Goal: Transaction & Acquisition: Purchase product/service

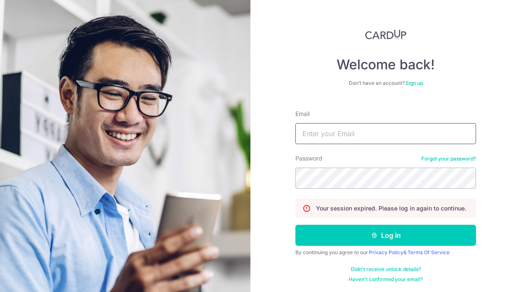
click at [351, 140] on input "Email" at bounding box center [385, 133] width 181 height 21
type input "zpangzy@gmail.com"
click at [295, 225] on button "Log in" at bounding box center [385, 235] width 181 height 21
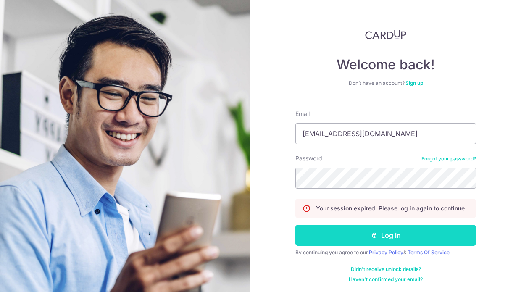
click at [348, 245] on button "Log in" at bounding box center [385, 235] width 181 height 21
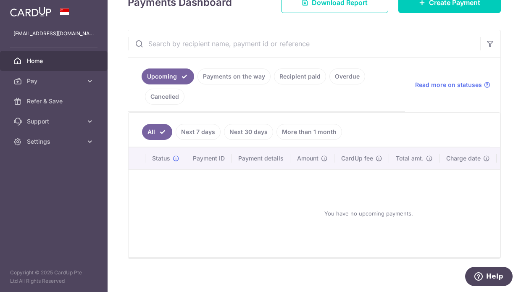
scroll to position [95, 0]
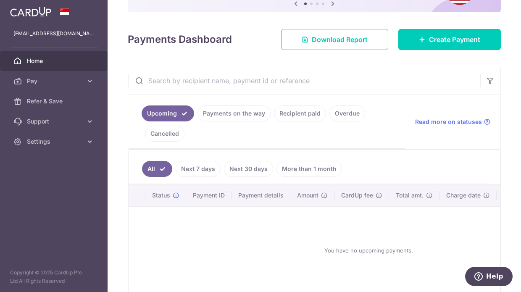
click at [231, 113] on link "Payments on the way" at bounding box center [233, 113] width 73 height 16
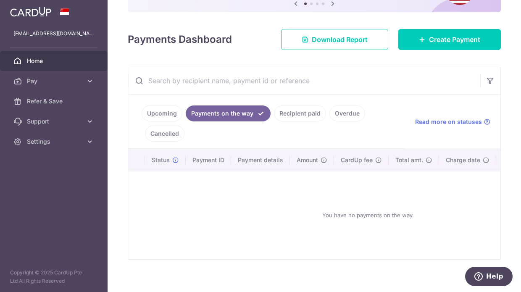
scroll to position [95, 0]
click at [308, 123] on ul "Upcoming Payments on the way Recipient paid Overdue Cancelled" at bounding box center [266, 122] width 277 height 54
click at [305, 113] on link "Recipient paid" at bounding box center [300, 114] width 52 height 16
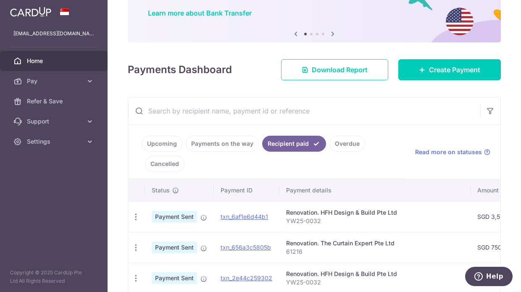
scroll to position [136, 0]
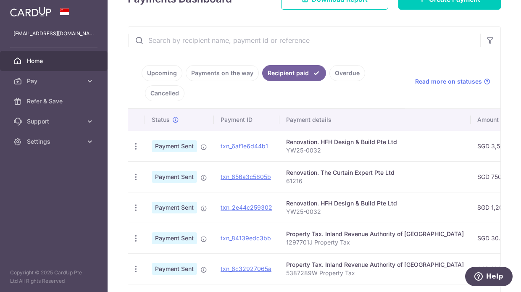
click at [152, 69] on link "Upcoming" at bounding box center [162, 73] width 41 height 16
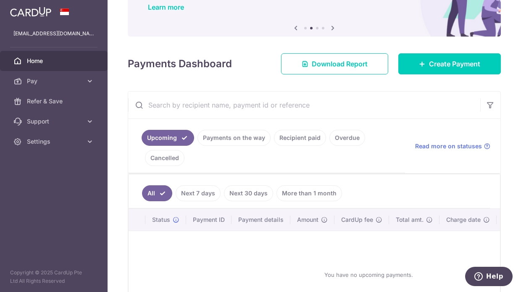
scroll to position [0, 0]
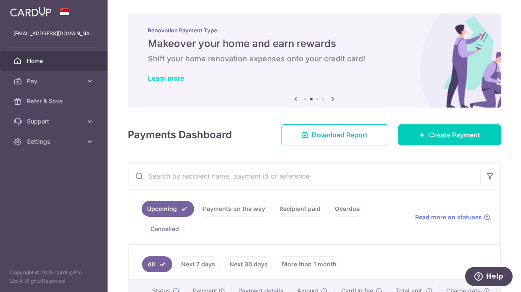
click at [163, 80] on link "Learn more" at bounding box center [166, 78] width 36 height 8
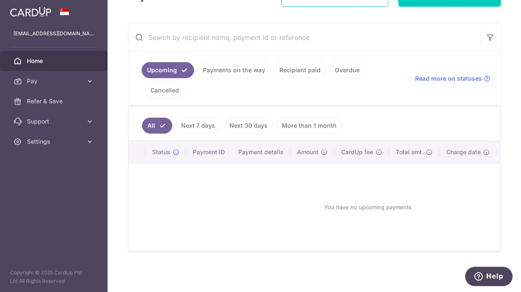
scroll to position [55, 0]
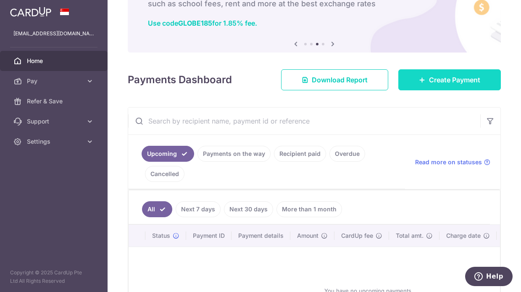
click at [432, 78] on span "Create Payment" at bounding box center [454, 80] width 51 height 10
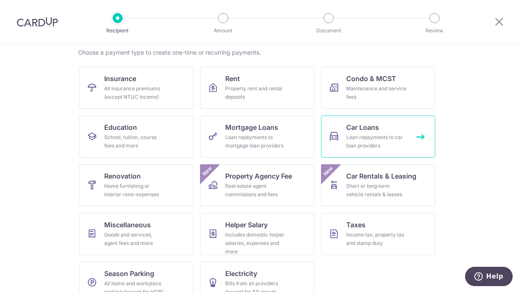
scroll to position [84, 0]
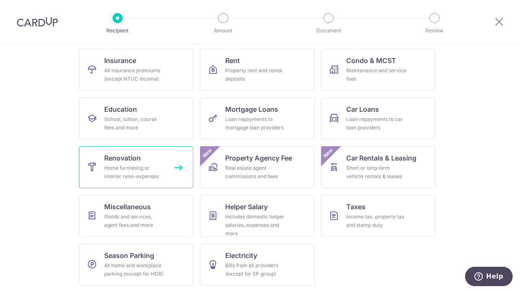
click at [137, 163] on span "Renovation" at bounding box center [122, 158] width 37 height 10
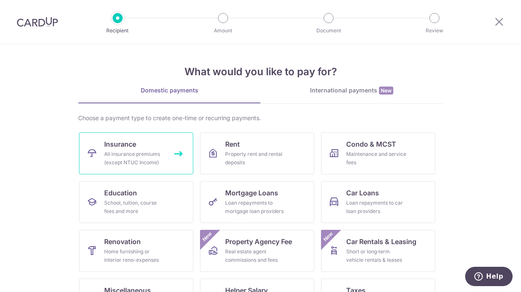
click at [137, 163] on div "All insurance premiums (except NTUC Income)" at bounding box center [134, 158] width 60 height 17
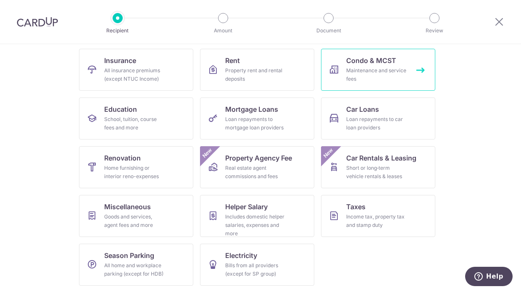
click at [387, 69] on div "Maintenance and service fees" at bounding box center [376, 74] width 60 height 17
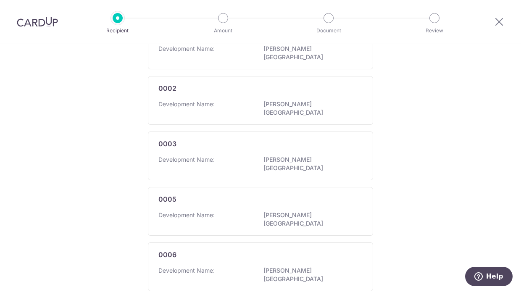
scroll to position [213, 0]
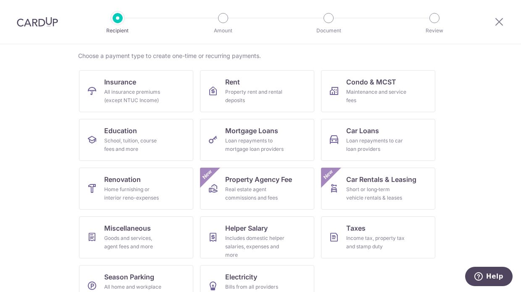
scroll to position [84, 0]
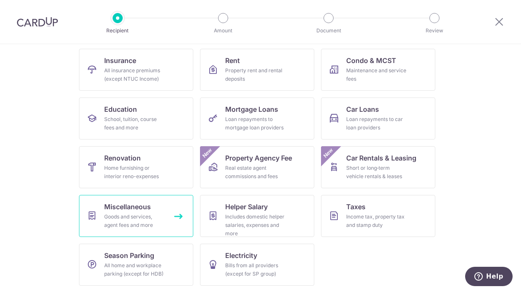
click at [131, 212] on link "Miscellaneous Goods and services, agent fees and more" at bounding box center [136, 216] width 114 height 42
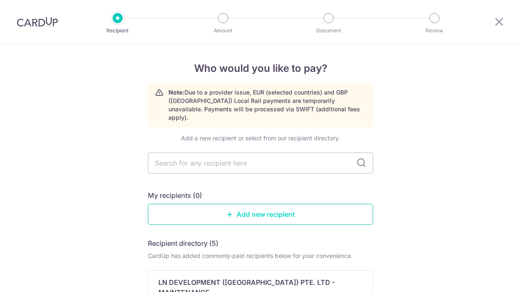
scroll to position [45, 0]
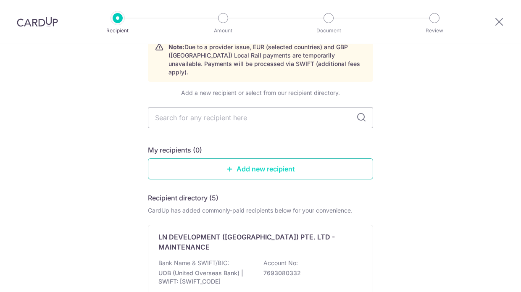
click at [265, 158] on link "Add new recipient" at bounding box center [260, 168] width 225 height 21
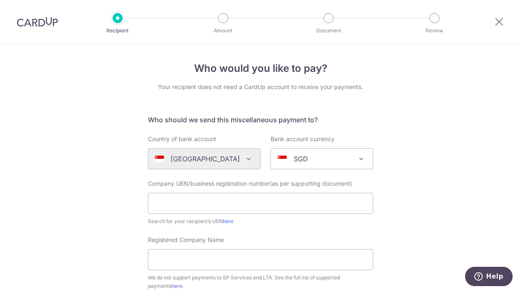
scroll to position [63, 0]
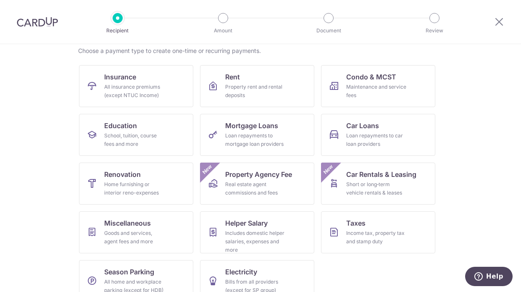
scroll to position [84, 0]
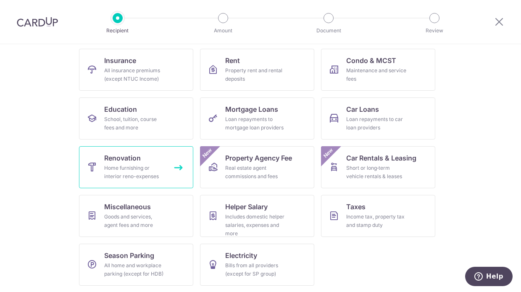
click at [124, 165] on div "Home furnishing or interior reno-expenses" at bounding box center [134, 172] width 60 height 17
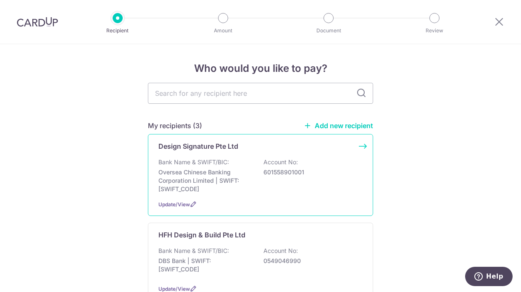
scroll to position [79, 0]
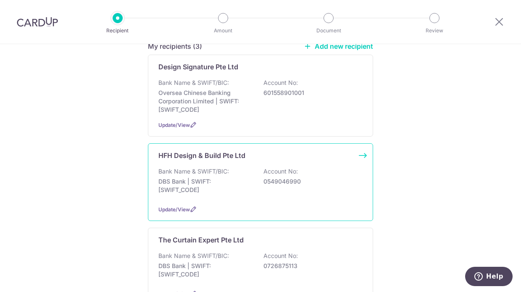
click at [223, 165] on div "HFH Design & Build Pte Ltd Bank Name & SWIFT/BIC: DBS Bank | SWIFT: [SWIFT_CODE…" at bounding box center [260, 182] width 225 height 78
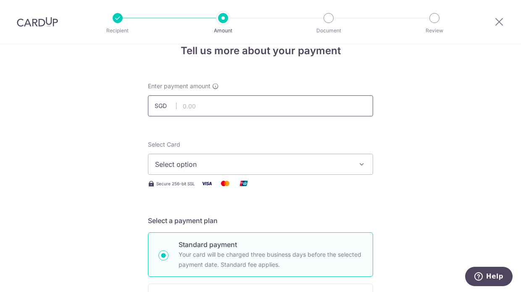
click at [182, 109] on input "text" at bounding box center [260, 105] width 225 height 21
click at [239, 154] on button "Select option" at bounding box center [260, 164] width 225 height 21
type input "3,000.00"
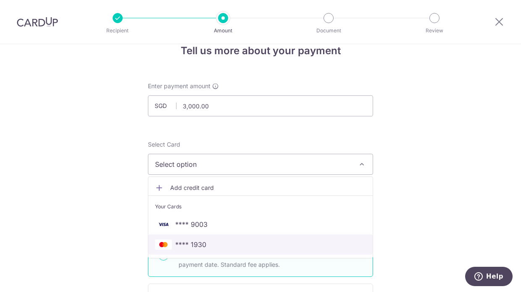
click at [208, 241] on span "**** 1930" at bounding box center [260, 244] width 211 height 10
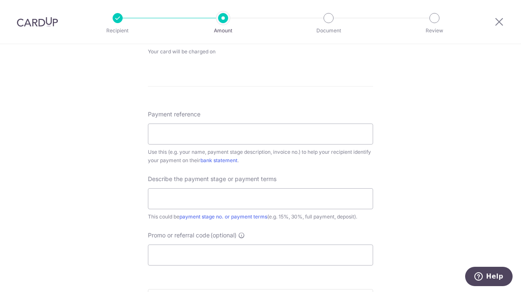
scroll to position [434, 0]
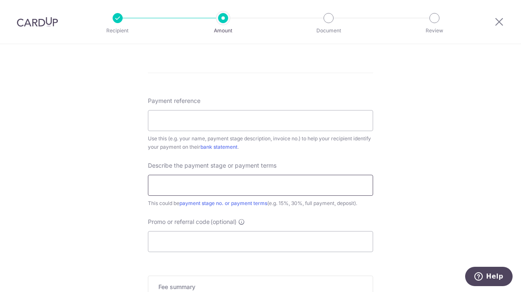
click at [191, 187] on input "text" at bounding box center [260, 185] width 225 height 21
click at [190, 232] on input "Promo or referral code (optional)" at bounding box center [260, 241] width 225 height 21
paste input "OFF225"
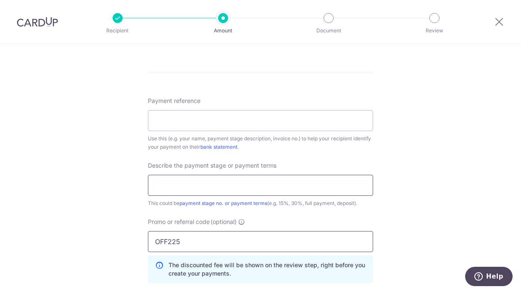
type input "OFF225"
click at [184, 186] on input "text" at bounding box center [260, 185] width 225 height 21
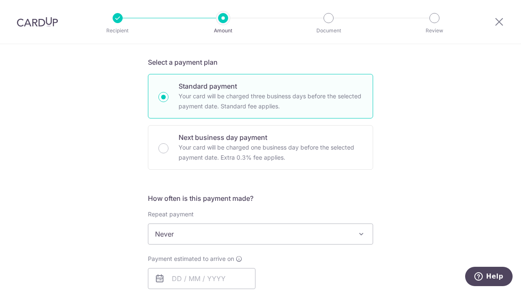
scroll to position [136, 0]
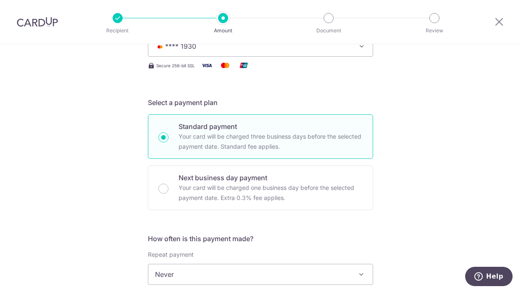
type input "2nd"
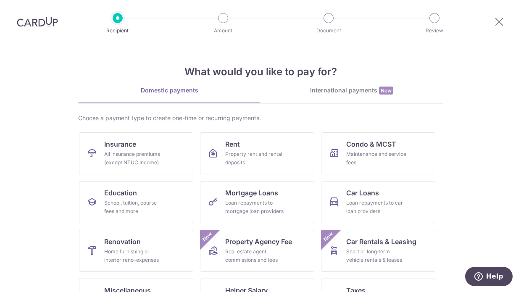
click at [27, 16] on div at bounding box center [37, 22] width 75 height 44
click at [29, 21] on img at bounding box center [37, 22] width 41 height 10
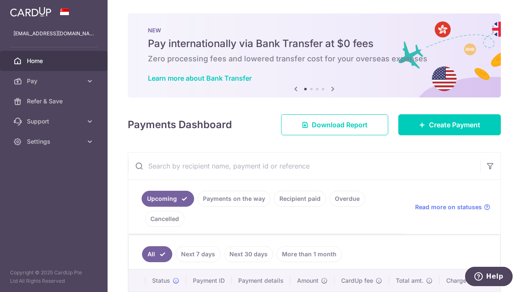
scroll to position [110, 0]
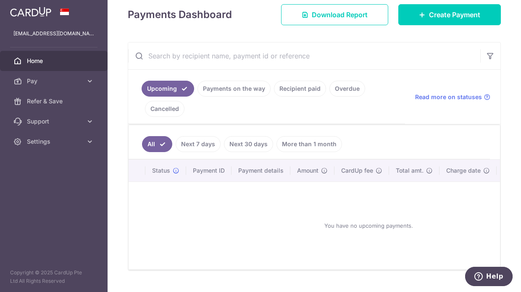
click at [297, 78] on ul "Upcoming Payments on the way Recipient paid Overdue Cancelled" at bounding box center [266, 97] width 277 height 54
click at [286, 90] on link "Recipient paid" at bounding box center [300, 89] width 52 height 16
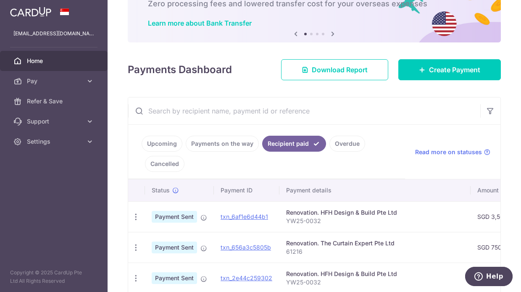
scroll to position [205, 0]
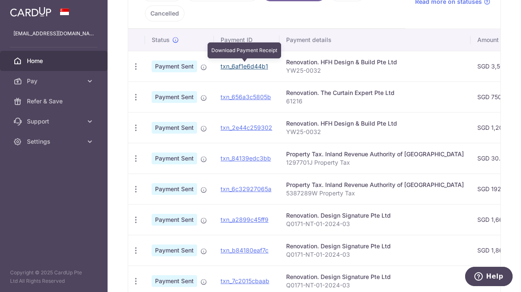
click at [249, 66] on link "txn_6af1e6d44b1" at bounding box center [244, 66] width 47 height 7
click at [247, 67] on link "txn_6af1e6d44b1" at bounding box center [244, 66] width 47 height 7
click at [323, 64] on div "Renovation. HFH Design & Build Pte Ltd" at bounding box center [375, 62] width 178 height 8
click at [306, 46] on th "Payment details" at bounding box center [374, 40] width 191 height 22
click at [307, 43] on th "Payment details" at bounding box center [374, 40] width 191 height 22
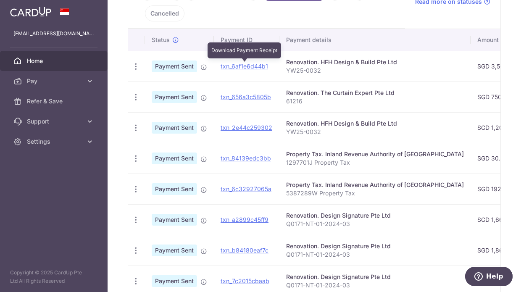
click at [245, 62] on td "txn_6af1e6d44b1 Download Payment Receipt" at bounding box center [247, 66] width 66 height 31
click at [244, 67] on link "txn_6af1e6d44b1" at bounding box center [244, 66] width 47 height 7
click at [137, 64] on icon "button" at bounding box center [135, 66] width 9 height 9
click at [146, 86] on link "PDF Receipt" at bounding box center [172, 89] width 87 height 20
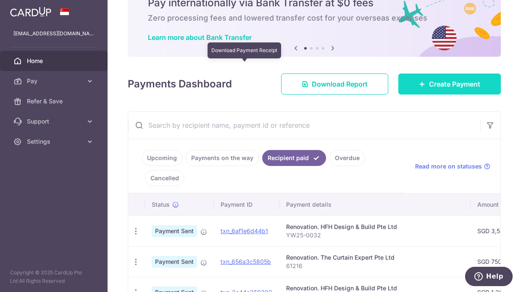
click at [431, 82] on span "Create Payment" at bounding box center [454, 84] width 51 height 10
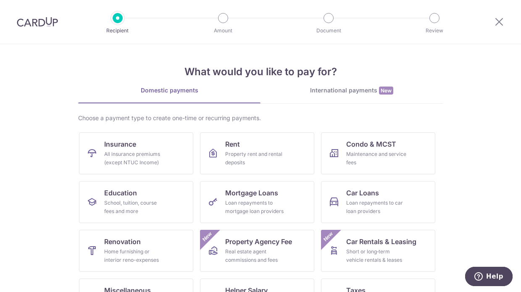
scroll to position [84, 0]
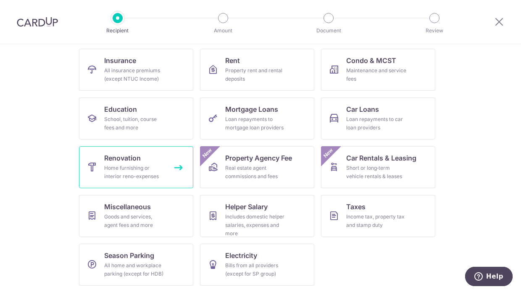
click at [133, 163] on link "Renovation Home furnishing or interior reno-expenses" at bounding box center [136, 167] width 114 height 42
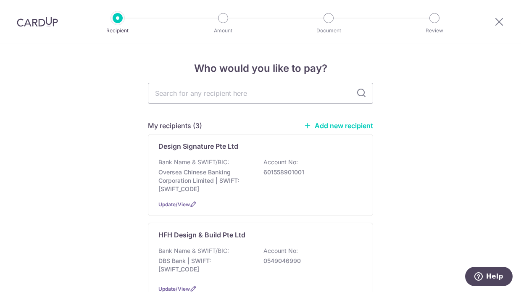
scroll to position [44, 0]
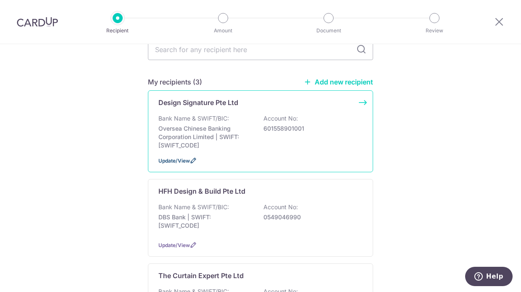
click at [193, 158] on icon at bounding box center [193, 160] width 7 height 7
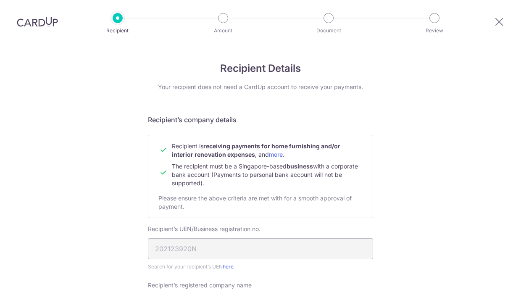
click at [161, 161] on td at bounding box center [164, 173] width 13 height 29
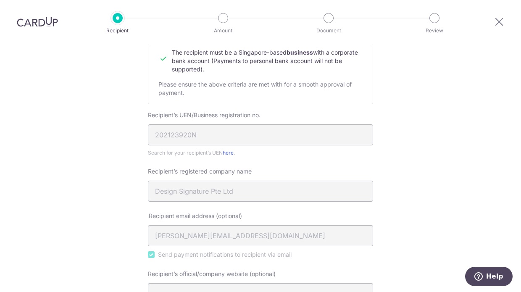
scroll to position [113, 0]
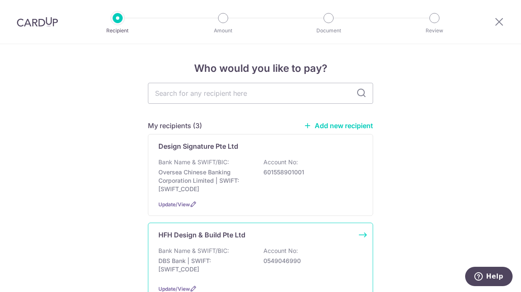
click at [231, 259] on p "DBS Bank | SWIFT: [SWIFT_CODE]" at bounding box center [205, 265] width 94 height 17
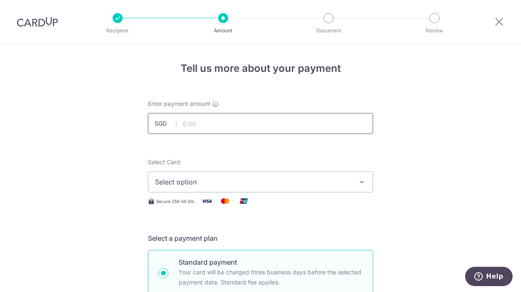
click at [264, 129] on input "text" at bounding box center [260, 123] width 225 height 21
type input "3,000.00"
click at [240, 198] on img at bounding box center [243, 201] width 17 height 11
click at [247, 190] on button "Select option" at bounding box center [260, 181] width 225 height 21
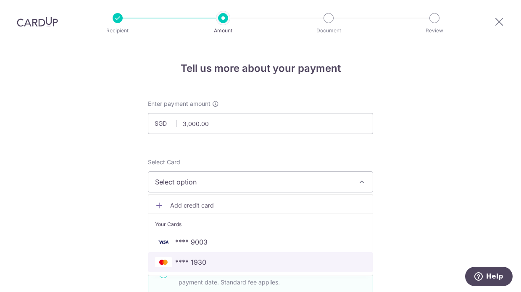
drag, startPoint x: 206, startPoint y: 257, endPoint x: 53, endPoint y: 0, distance: 298.4
click at [205, 257] on span "**** 1930" at bounding box center [260, 262] width 211 height 10
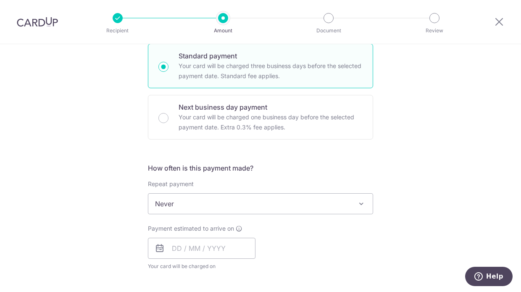
scroll to position [205, 0]
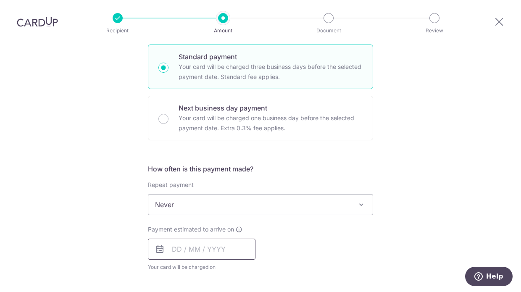
click at [197, 247] on input "text" at bounding box center [202, 249] width 108 height 21
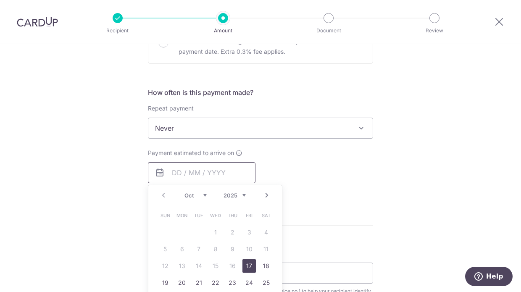
scroll to position [283, 0]
click at [247, 268] on link "17" at bounding box center [248, 264] width 13 height 13
type input "17/10/2025"
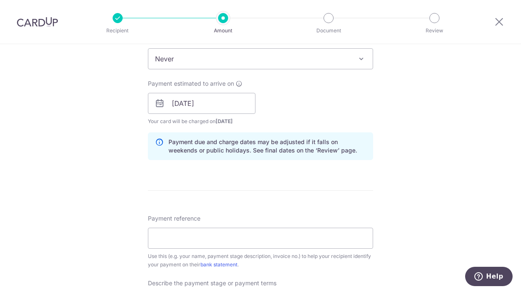
scroll to position [406, 0]
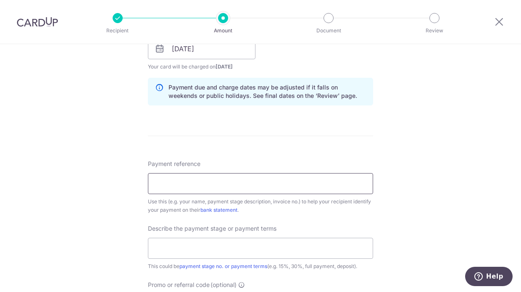
click at [302, 189] on input "Payment reference" at bounding box center [260, 183] width 225 height 21
paste input "YW25-0032"
type input "YW25-0032"
click at [181, 252] on input "text" at bounding box center [260, 248] width 225 height 21
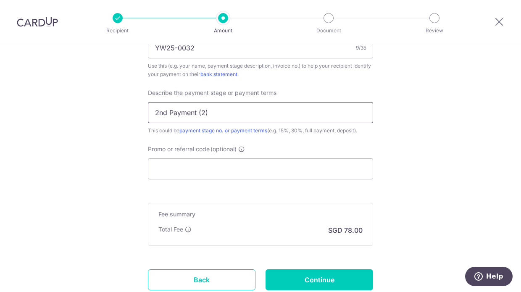
scroll to position [551, 0]
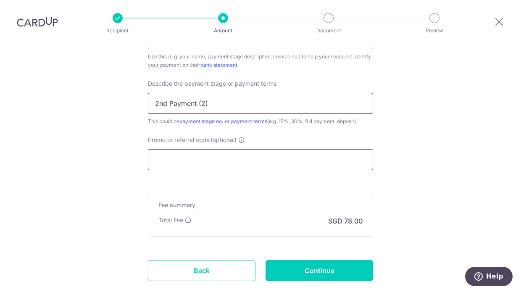
type input "2nd Payment (2)"
click at [225, 162] on input "Promo or referral code (optional)" at bounding box center [260, 159] width 225 height 21
paste input "YW25-0032"
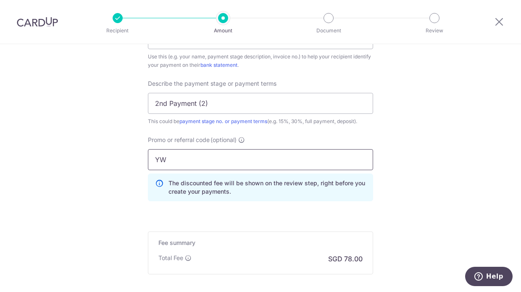
type input "Y"
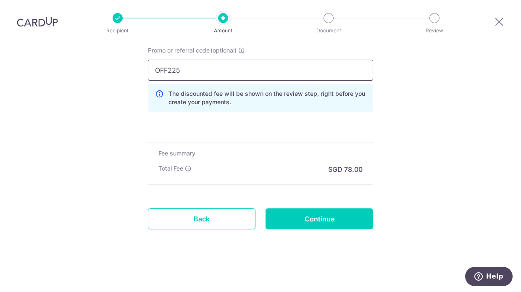
type input "OFF225"
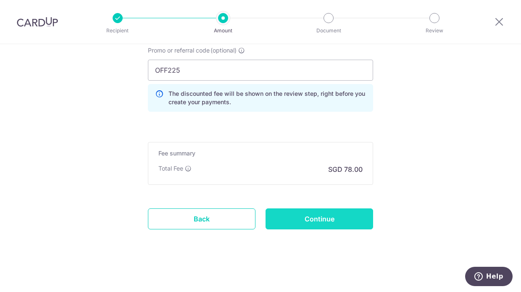
click at [324, 218] on input "Continue" at bounding box center [320, 218] width 108 height 21
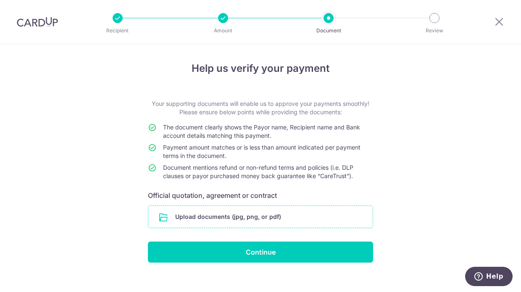
click at [237, 210] on input "file" at bounding box center [260, 217] width 224 height 22
click at [259, 215] on input "file" at bounding box center [260, 217] width 224 height 22
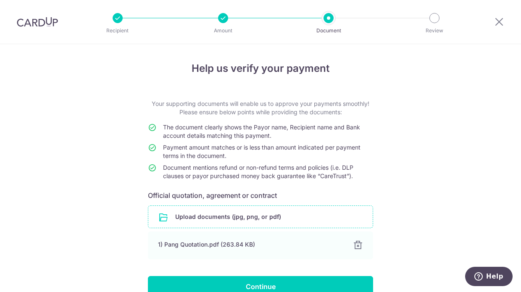
scroll to position [44, 0]
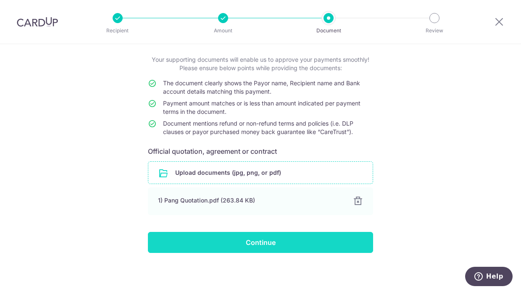
click at [249, 247] on input "Continue" at bounding box center [260, 242] width 225 height 21
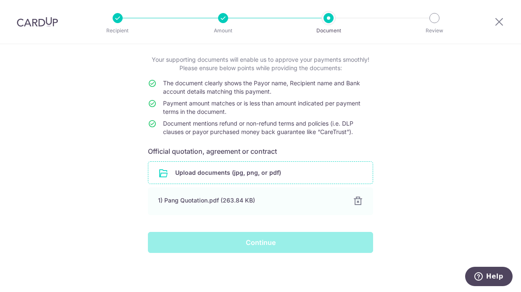
click at [269, 247] on div "Continue" at bounding box center [260, 242] width 235 height 21
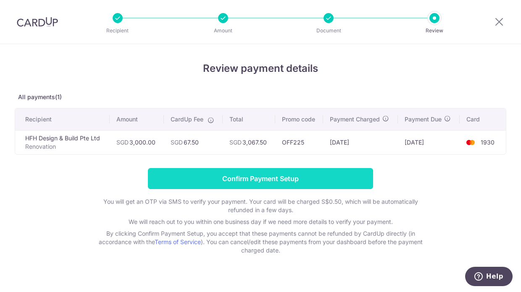
click at [248, 180] on input "Confirm Payment Setup" at bounding box center [260, 178] width 225 height 21
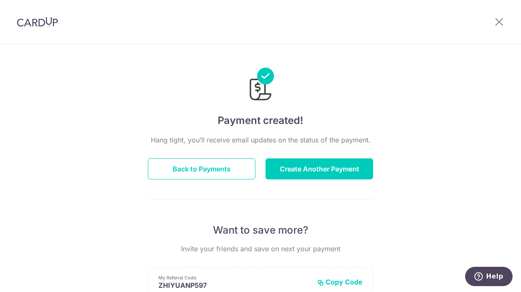
click at [248, 180] on div "Hang tight, you’ll receive email updates on the status of the payment. Back to …" at bounding box center [260, 294] width 225 height 318
click at [231, 178] on button "Back to Payments" at bounding box center [202, 168] width 108 height 21
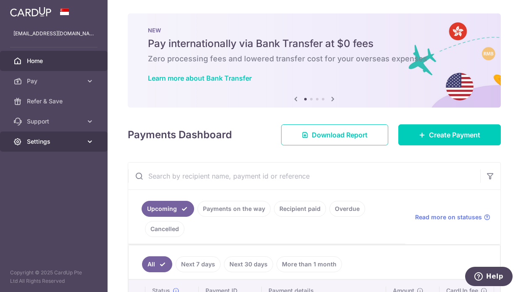
click at [52, 136] on link "Settings" at bounding box center [54, 141] width 108 height 20
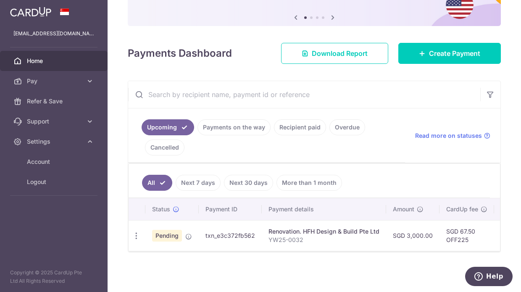
scroll to position [85, 0]
click at [51, 176] on link "Logout" at bounding box center [54, 182] width 108 height 20
